Goal: Find specific page/section: Find specific page/section

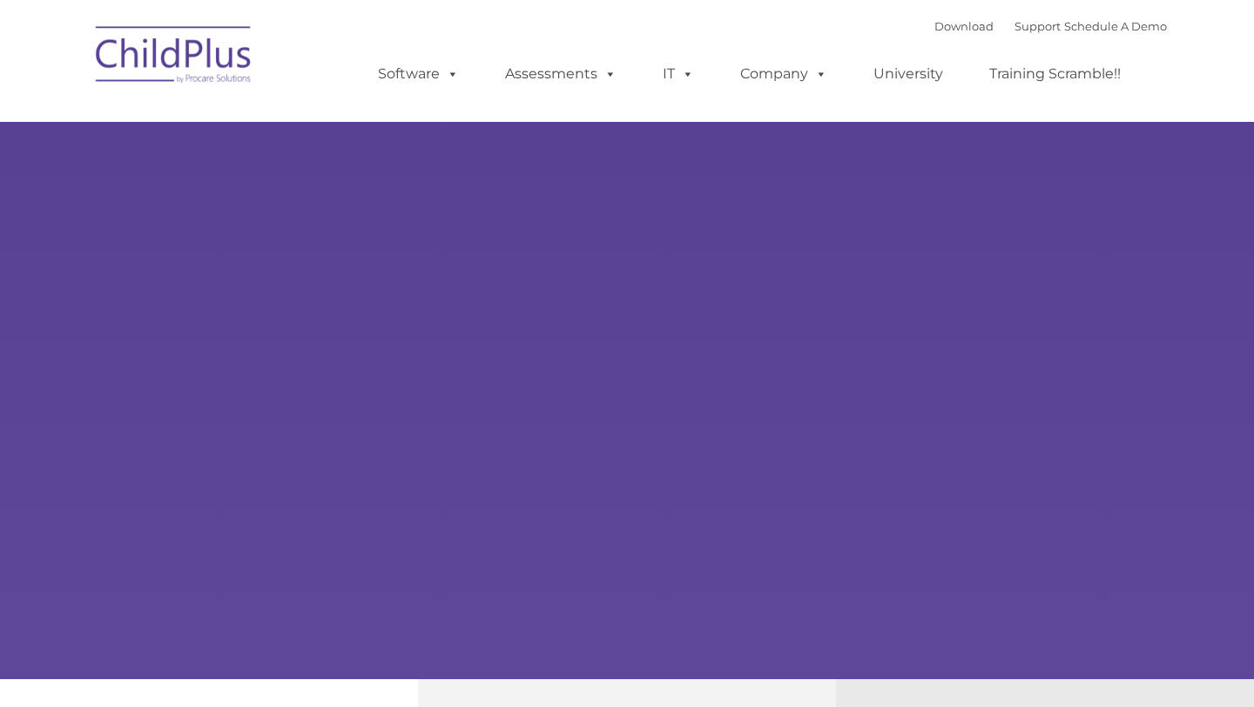
type input ""
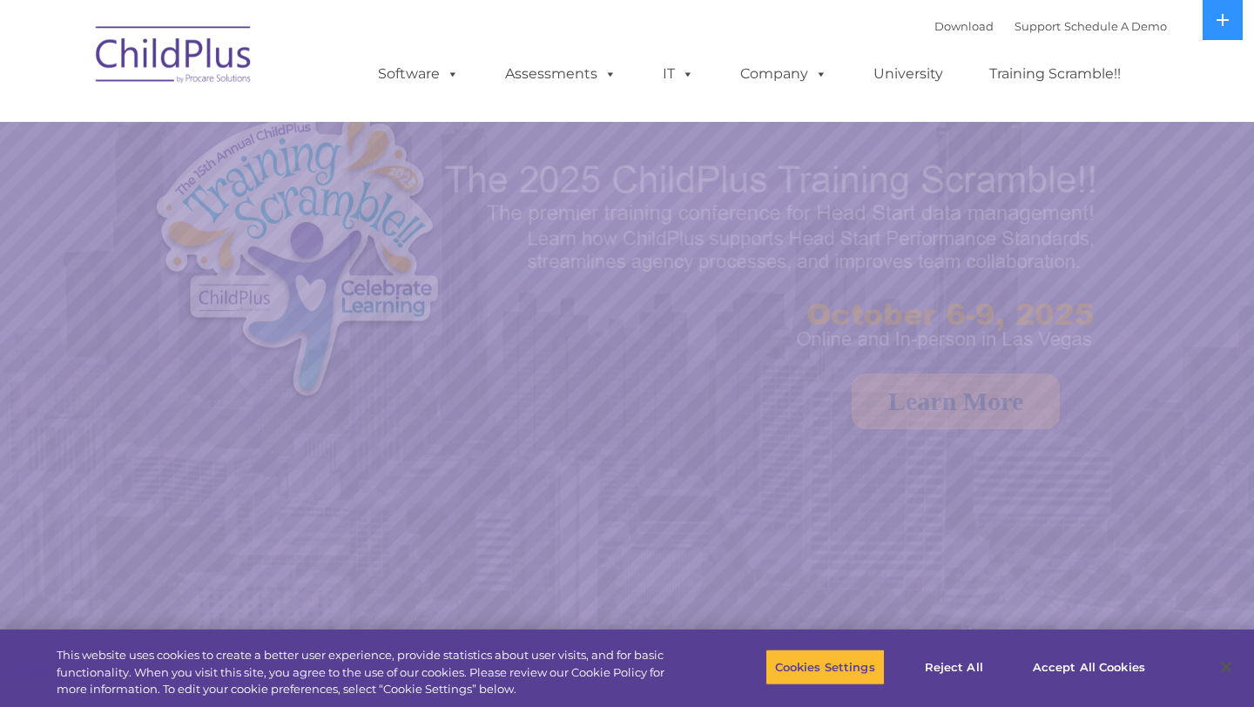
select select "MEDIUM"
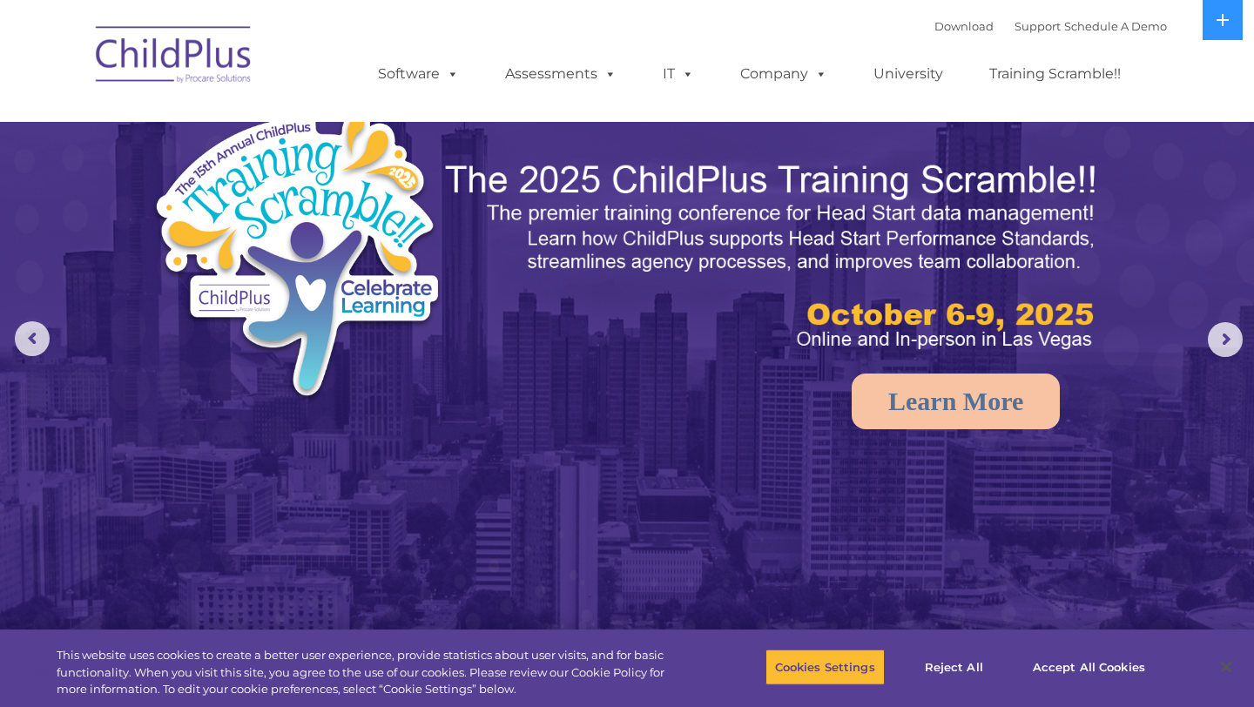
click at [154, 40] on img at bounding box center [174, 57] width 174 height 87
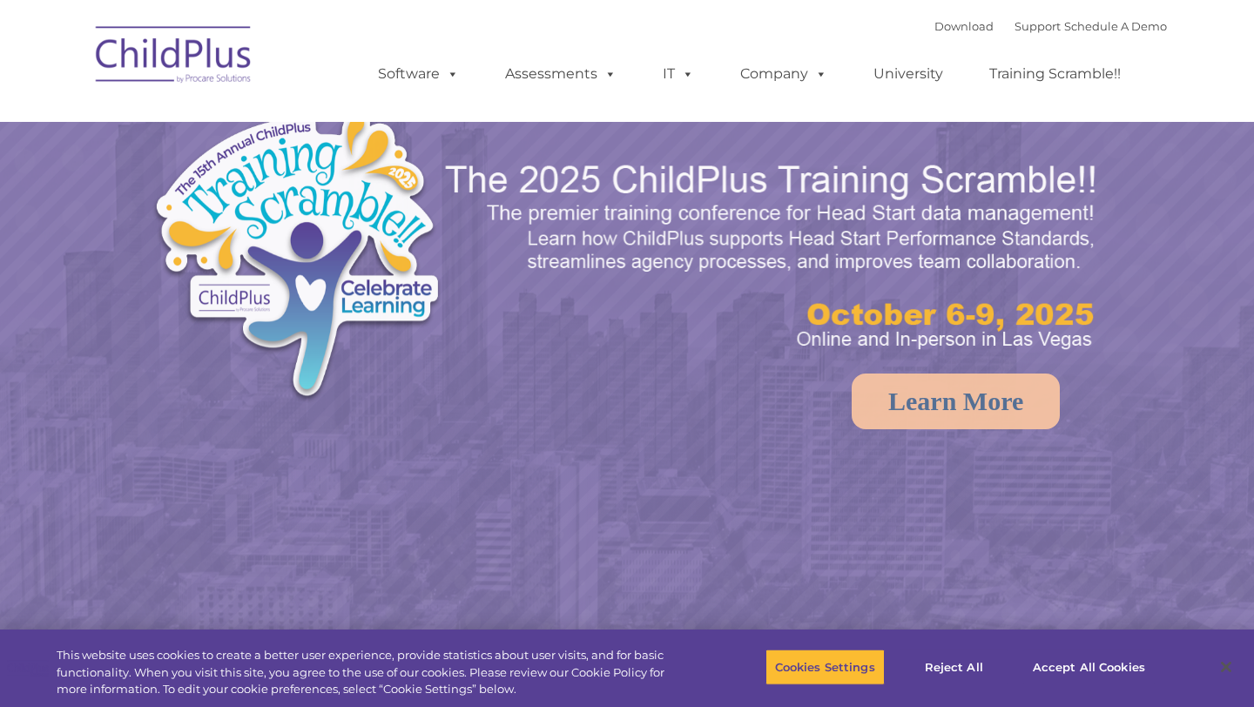
select select "MEDIUM"
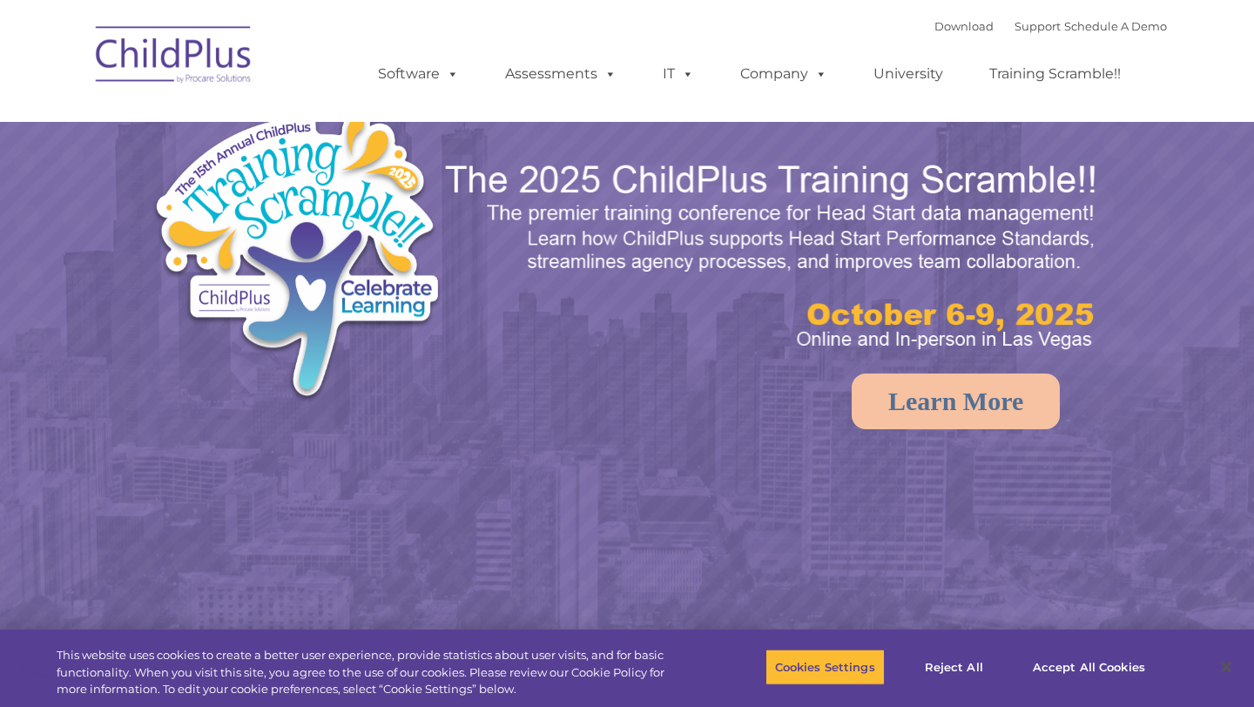
select select "MEDIUM"
